Goal: Task Accomplishment & Management: Manage account settings

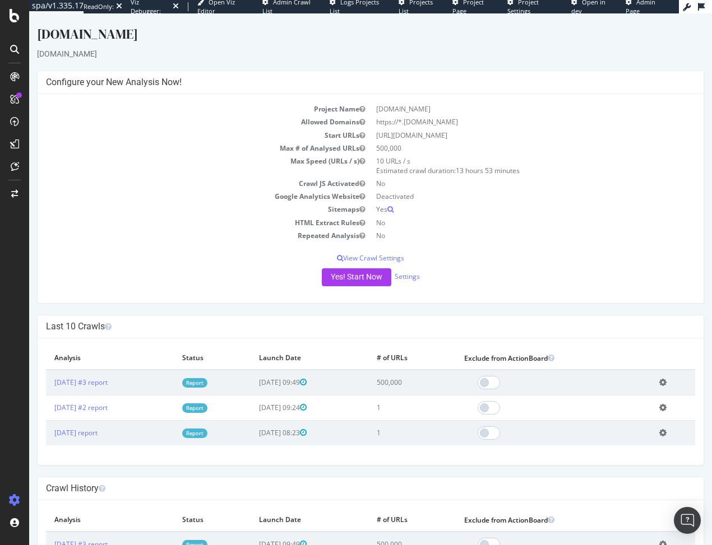
drag, startPoint x: 496, startPoint y: 136, endPoint x: 369, endPoint y: 136, distance: 126.7
click at [370, 136] on td "https://www.thomasnet.com/suppliers" at bounding box center [532, 135] width 324 height 13
copy td "https://www.thomasnet.com/suppliers"
click at [410, 275] on link "Settings" at bounding box center [407, 277] width 25 height 10
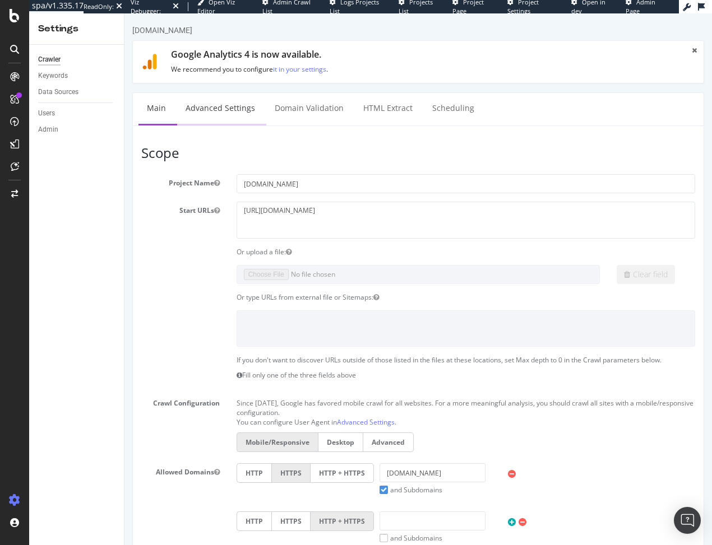
click at [207, 111] on link "Advanced Settings" at bounding box center [220, 108] width 86 height 31
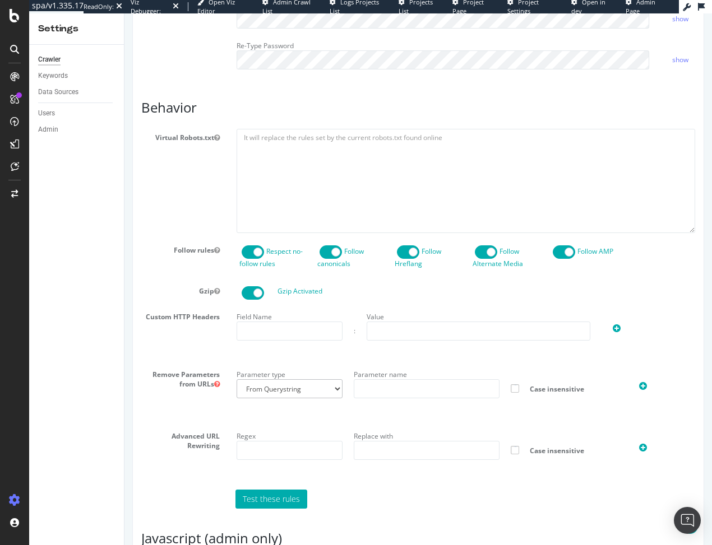
scroll to position [673, 0]
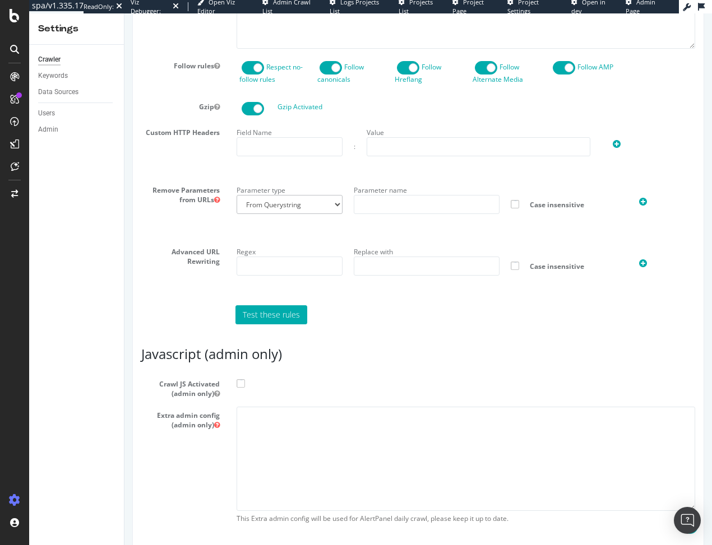
click at [238, 388] on span at bounding box center [241, 383] width 8 height 8
click at [124, 13] on input "Crawl JS Activated (admin only)" at bounding box center [124, 13] width 0 height 0
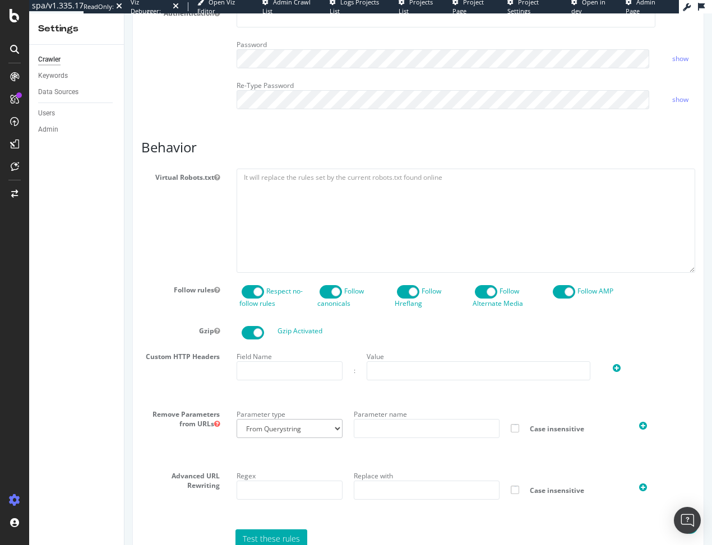
scroll to position [753, 0]
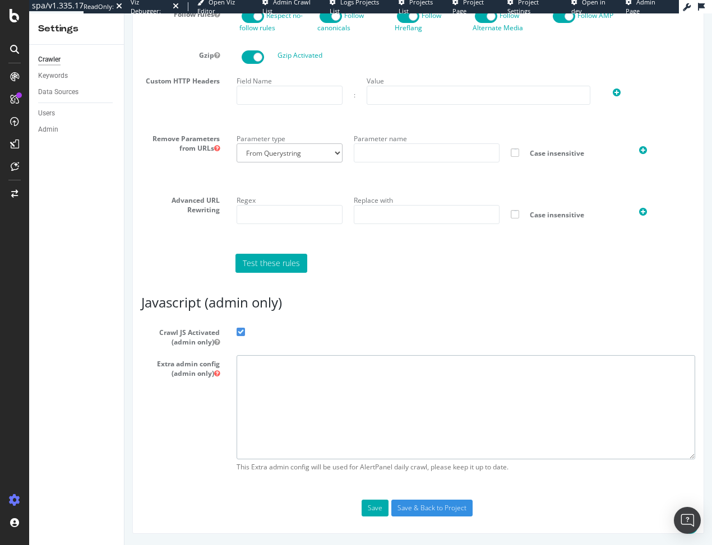
click at [259, 370] on textarea at bounding box center [466, 407] width 458 height 104
paste textarea "{ "flags": [ "cube" ], "beta": { "pap_mini_rules": [ "!dom #see 'help'", "!2tld…"
type textarea "{ "flags": [ "cube" ], "beta": { "pap_mini_rules": [ "!dom #see 'help'", "!2tld…"
click at [419, 511] on input "Save & Back to Project" at bounding box center [431, 508] width 81 height 17
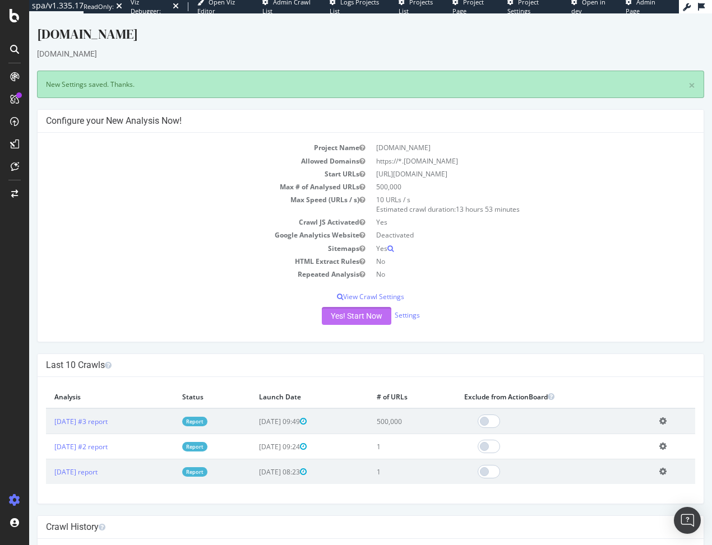
click at [335, 315] on button "Yes! Start Now" at bounding box center [356, 316] width 69 height 18
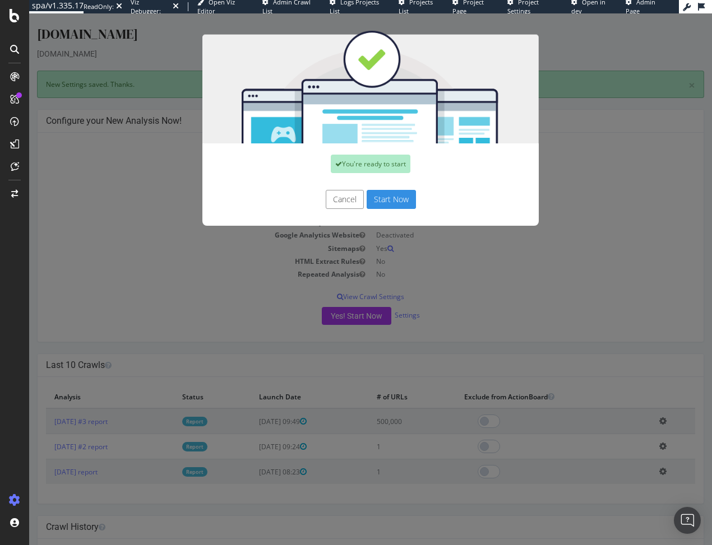
click at [397, 195] on button "Start Now" at bounding box center [391, 199] width 49 height 19
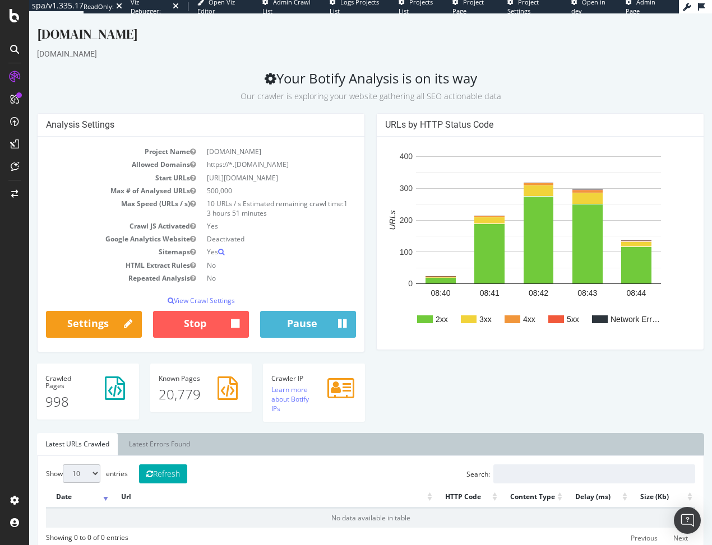
click at [433, 404] on div "Analysis Settings Project Name thomasnet.com Allowed Domains https://*.thomasne…" at bounding box center [370, 273] width 678 height 320
